Goal: Transaction & Acquisition: Purchase product/service

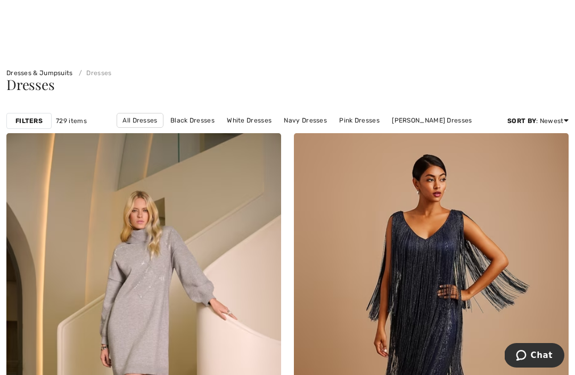
click at [547, 19] on div at bounding box center [287, 26] width 575 height 52
click at [538, 14] on div at bounding box center [287, 26] width 575 height 52
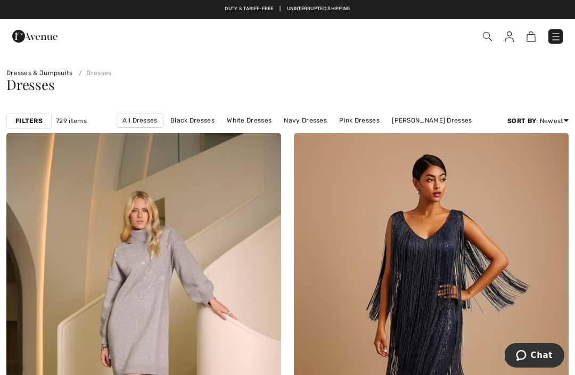
click at [481, 35] on span at bounding box center [405, 36] width 315 height 14
click at [483, 40] on img at bounding box center [487, 36] width 9 height 9
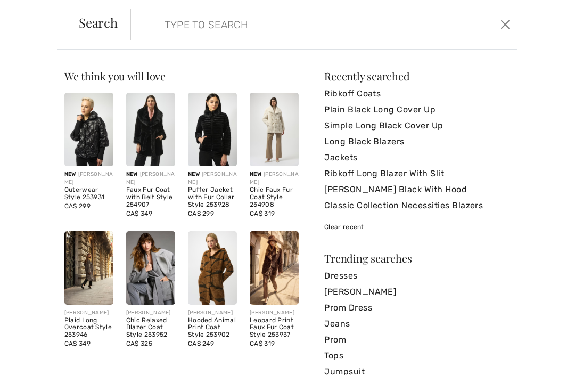
click at [344, 93] on link "Ribkoff Coats" at bounding box center [417, 94] width 186 height 16
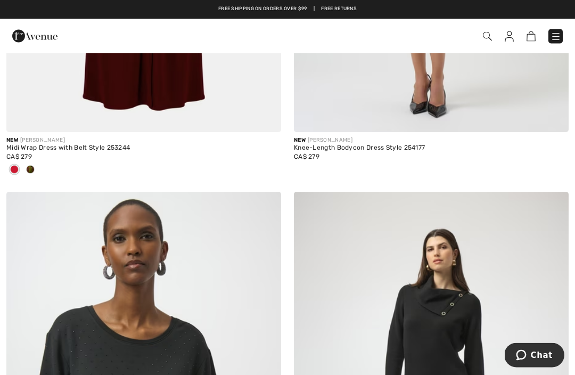
scroll to position [8069, 0]
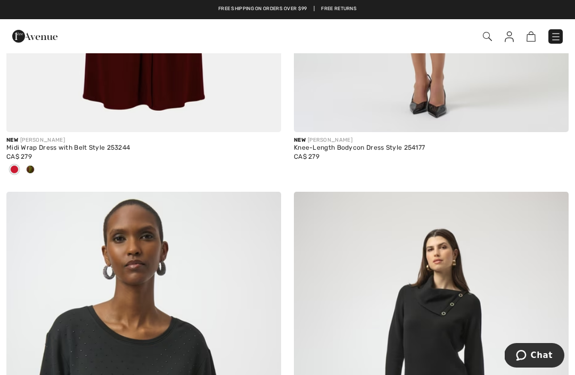
click at [483, 36] on img at bounding box center [487, 36] width 9 height 9
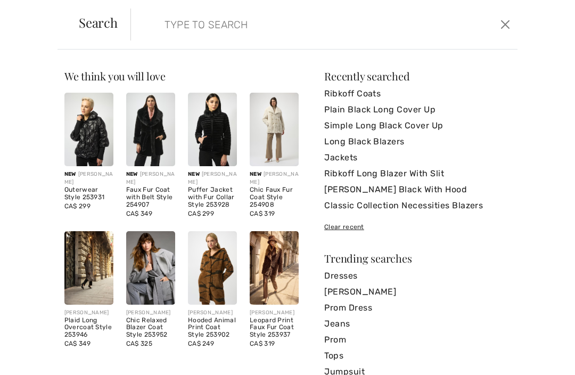
click at [372, 190] on link "[PERSON_NAME] Black With Hood" at bounding box center [417, 190] width 186 height 16
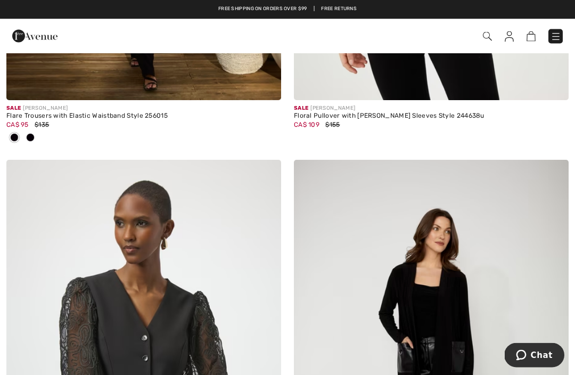
scroll to position [5150, 0]
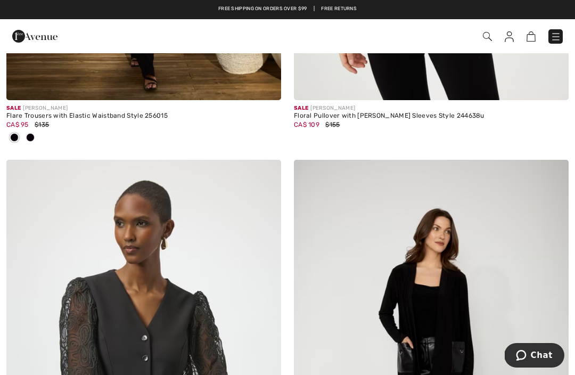
click at [493, 31] on span at bounding box center [405, 36] width 315 height 14
click at [486, 38] on img at bounding box center [487, 36] width 9 height 9
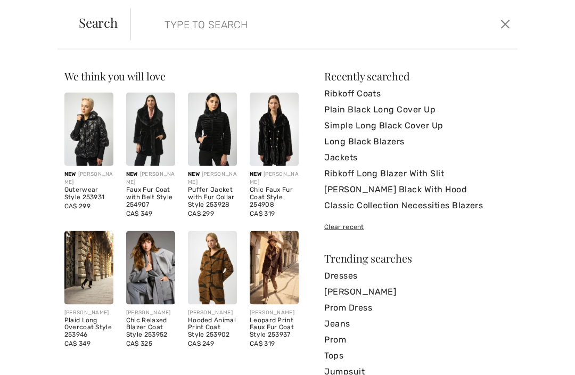
scroll to position [4965, 0]
click at [168, 23] on input "search" at bounding box center [285, 25] width 256 height 32
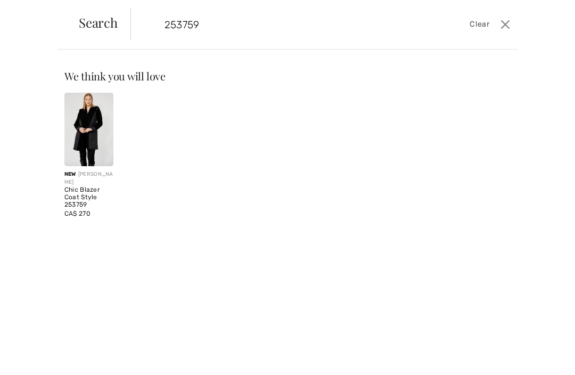
type input "253759"
click at [93, 129] on img at bounding box center [88, 130] width 49 height 74
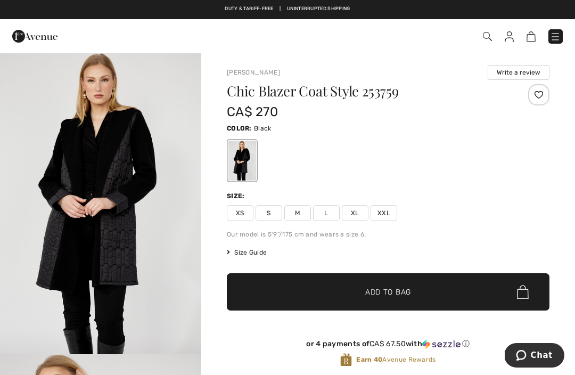
click at [355, 212] on span "XL" at bounding box center [355, 213] width 27 height 16
click at [384, 290] on span "Add to Bag" at bounding box center [388, 292] width 46 height 11
click at [527, 38] on img at bounding box center [525, 36] width 9 height 10
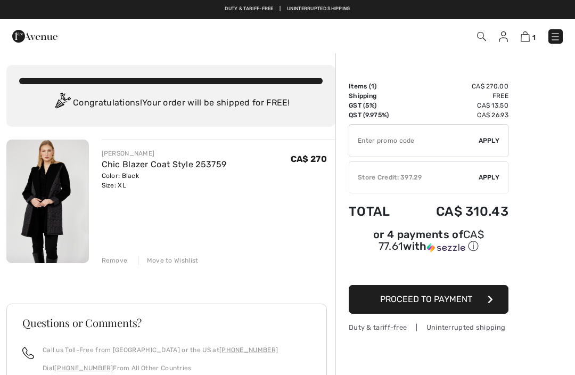
click at [362, 139] on input "TEXT" at bounding box center [413, 141] width 129 height 32
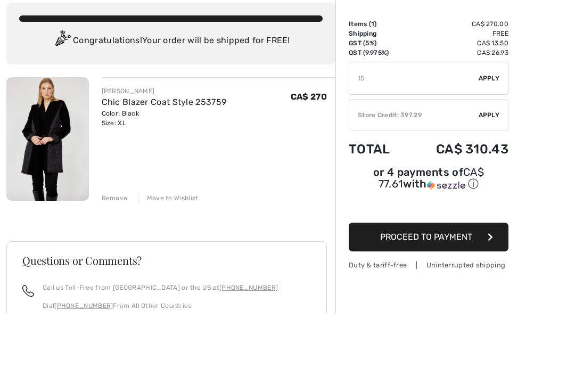
click at [490, 136] on span "Apply" at bounding box center [489, 141] width 21 height 10
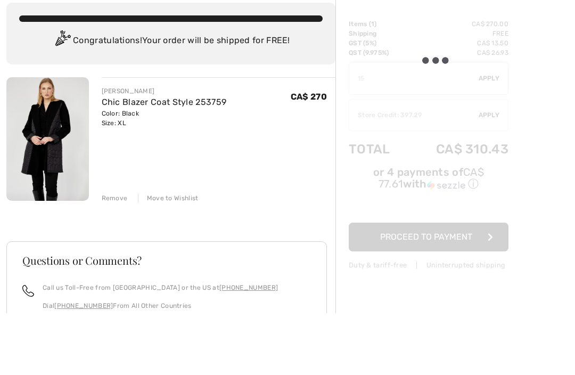
scroll to position [62, 0]
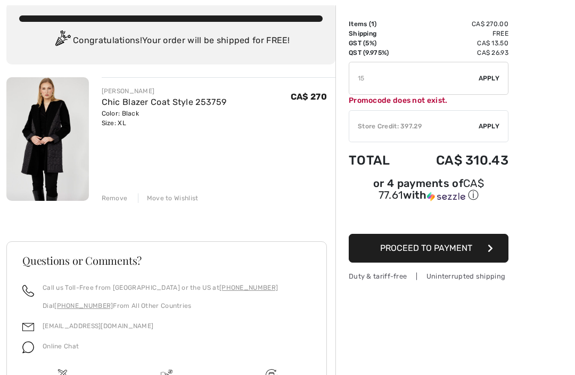
click at [361, 78] on input "TEXT" at bounding box center [413, 78] width 129 height 32
click at [490, 76] on span "Apply" at bounding box center [489, 79] width 21 height 10
type input "DI15SC0UNT15"
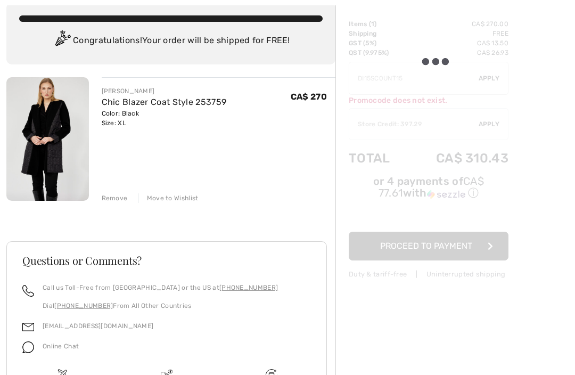
scroll to position [62, 0]
